Goal: Task Accomplishment & Management: Manage account settings

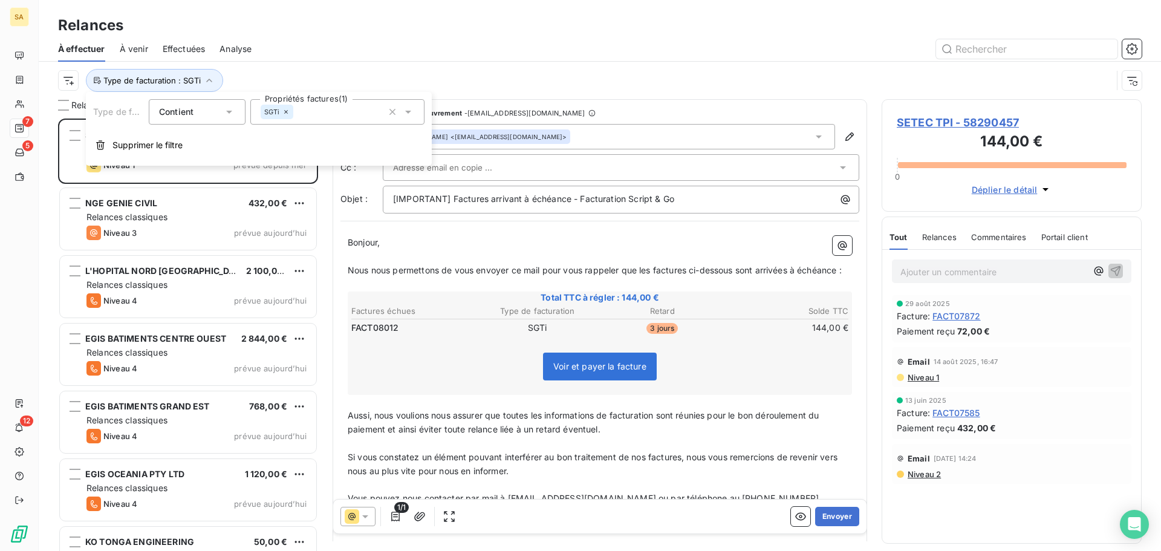
scroll to position [423, 251]
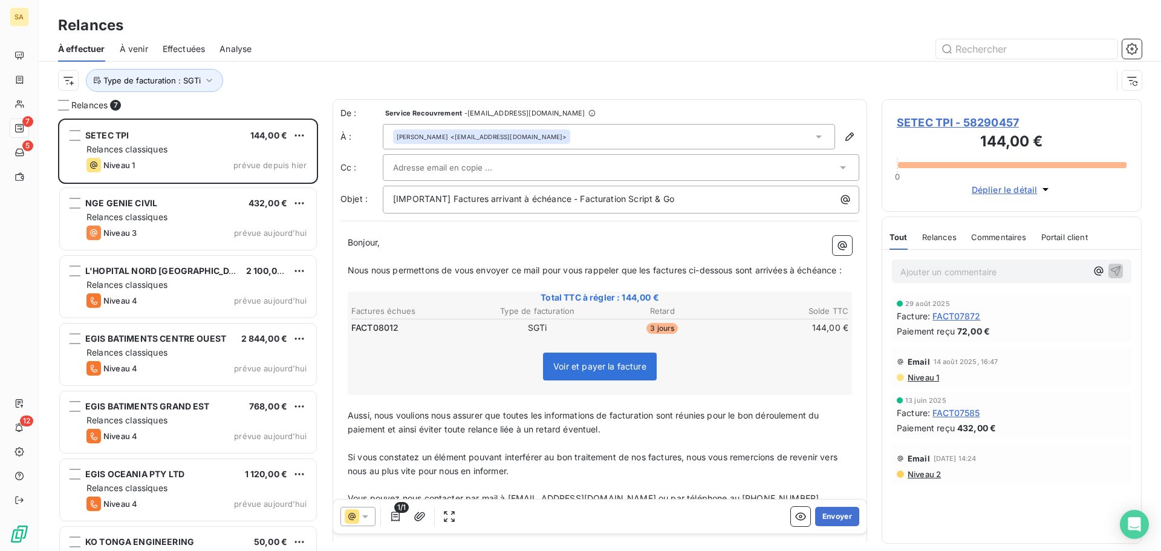
click at [531, 49] on div at bounding box center [704, 48] width 876 height 19
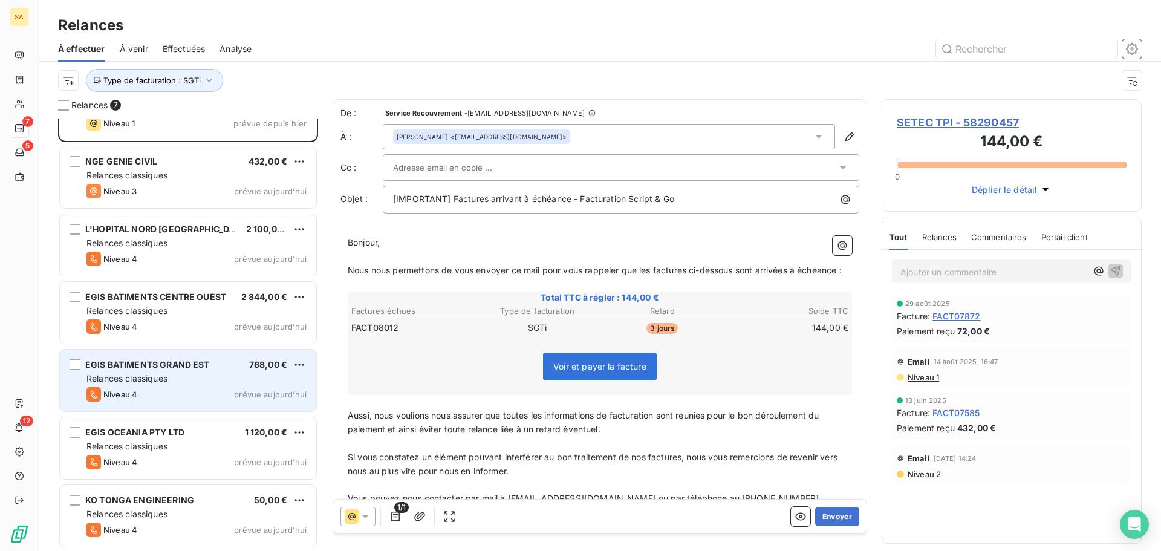
scroll to position [0, 0]
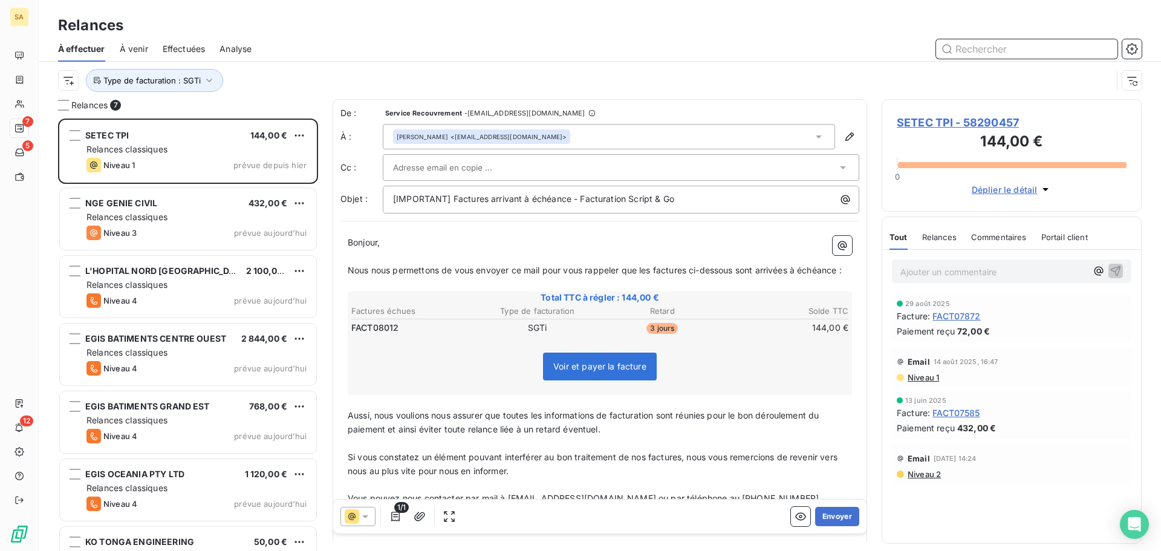
click at [1021, 47] on input "text" at bounding box center [1026, 48] width 181 height 19
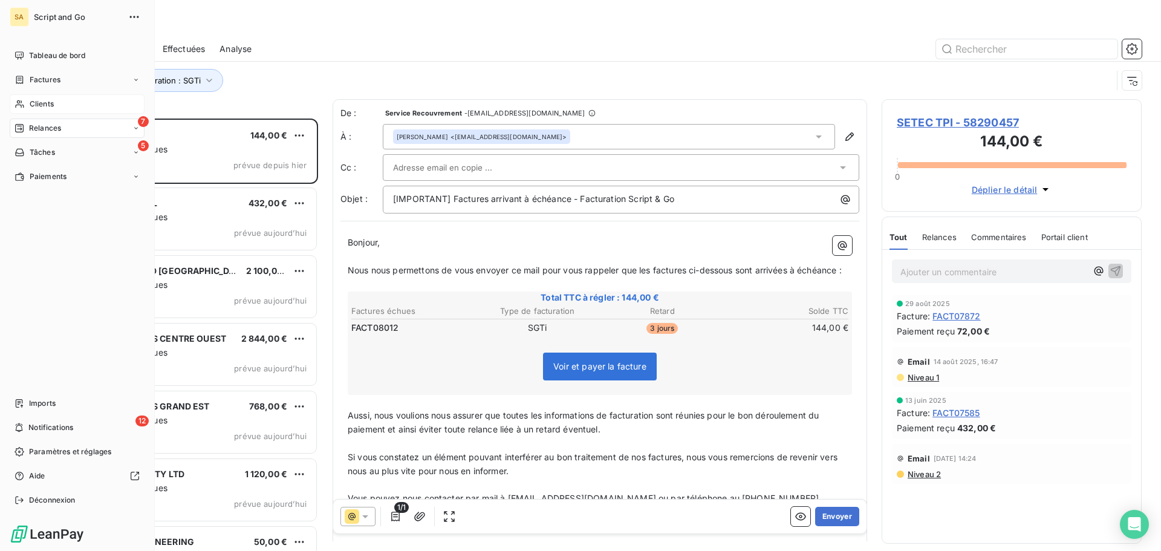
click at [28, 99] on div "Clients" at bounding box center [77, 103] width 135 height 19
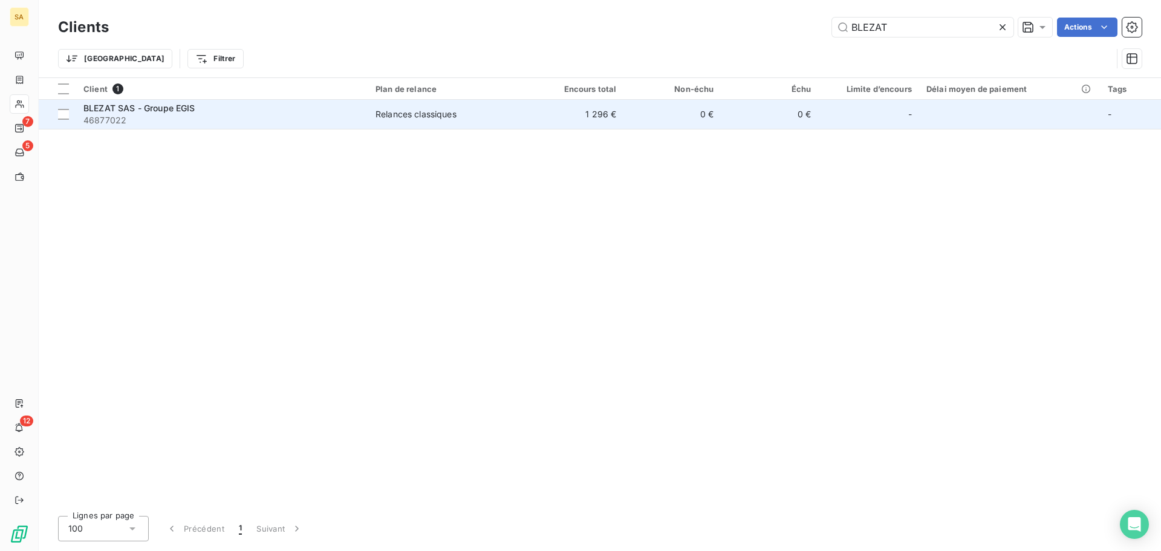
click at [250, 106] on div "BLEZAT SAS - Groupe EGIS" at bounding box center [222, 108] width 278 height 12
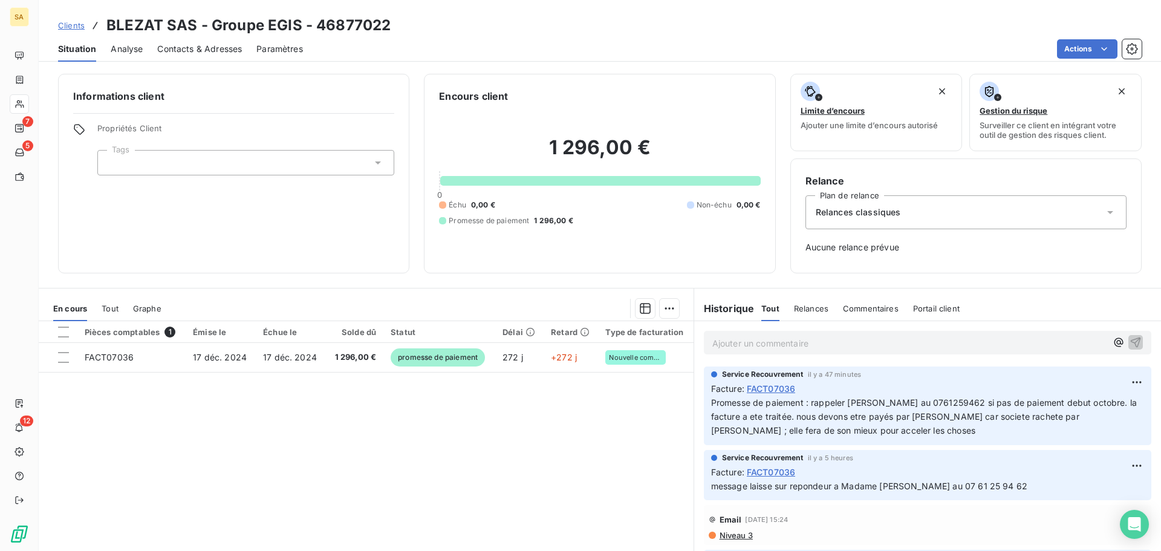
click at [781, 339] on p "Ajouter un commentaire ﻿" at bounding box center [909, 343] width 394 height 15
click at [1119, 382] on html "SA 7 5 12 Clients BLEZAT SAS - Groupe EGIS - 46877022 Situation Analyse Contact…" at bounding box center [580, 275] width 1161 height 551
click at [1069, 405] on div "Editer" at bounding box center [1090, 408] width 68 height 19
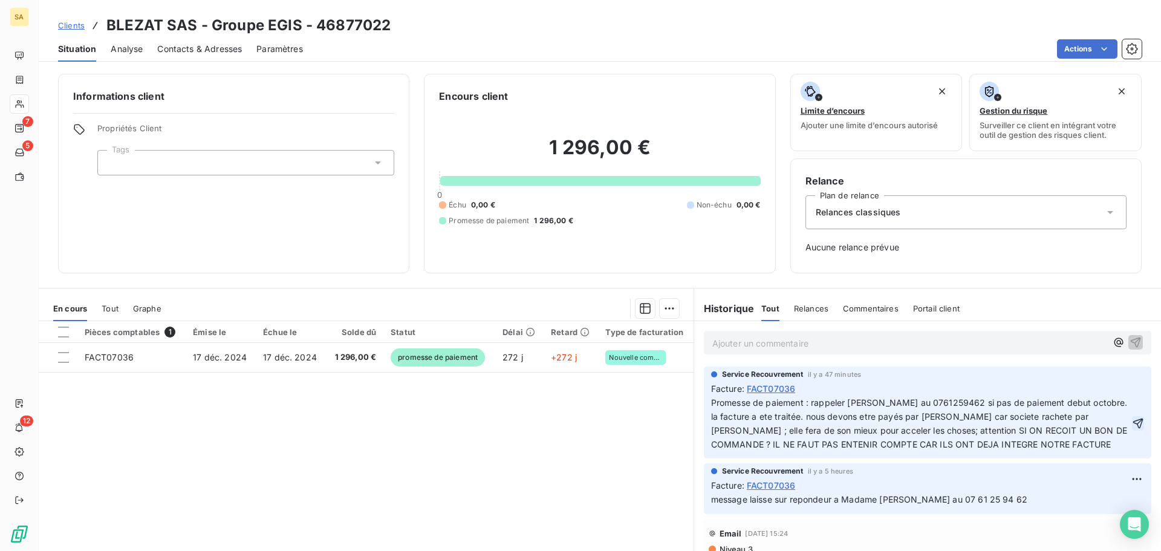
click at [1132, 419] on icon "button" at bounding box center [1138, 423] width 12 height 12
